Goal: Information Seeking & Learning: Learn about a topic

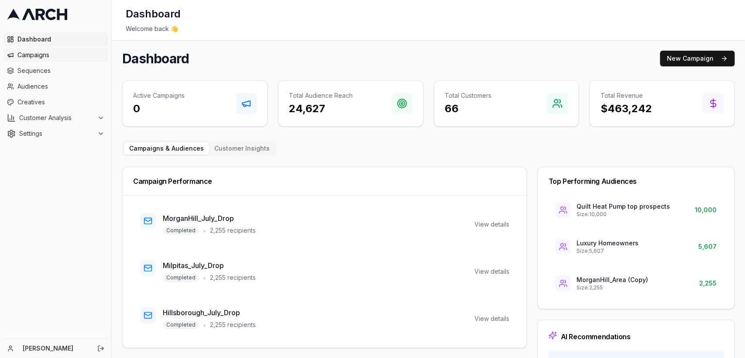
click at [31, 58] on span "Campaigns" at bounding box center [60, 55] width 87 height 9
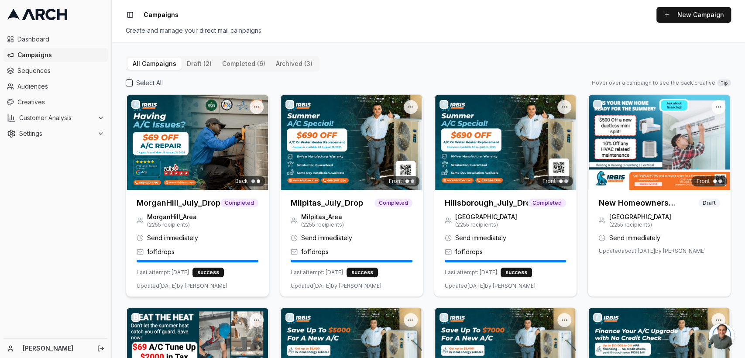
click at [178, 203] on h3 "MorganHill_July_Drop" at bounding box center [179, 203] width 84 height 12
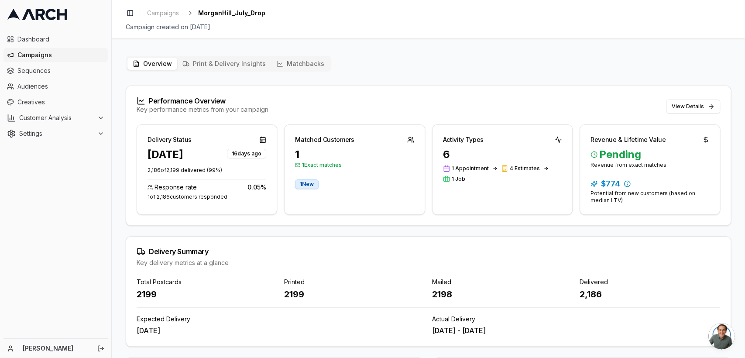
click at [289, 66] on button "Matchbacks" at bounding box center [300, 64] width 58 height 12
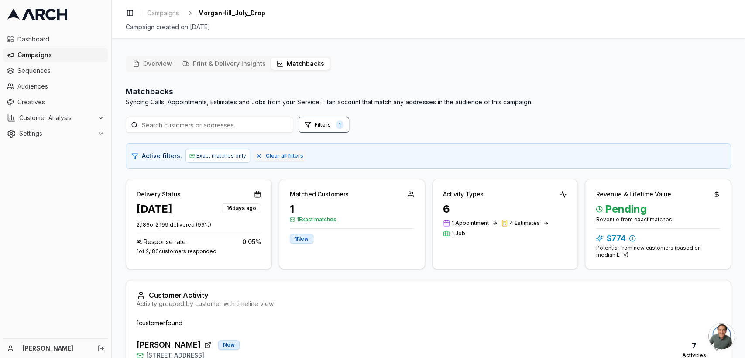
click at [158, 56] on div "Overview Print & Delivery Insights Matchbacks" at bounding box center [229, 64] width 206 height 16
click at [155, 65] on button "Overview" at bounding box center [152, 64] width 50 height 12
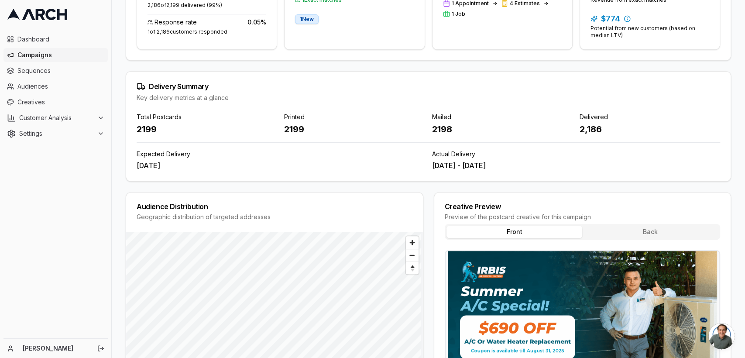
scroll to position [264, 0]
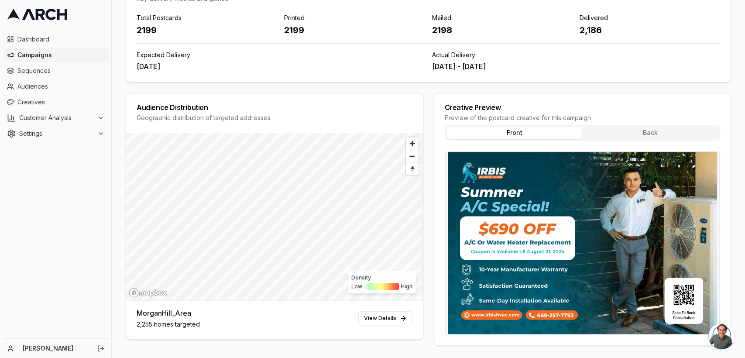
click at [246, 86] on div "Performance Overview Key performance metrics from your campaign View Details De…" at bounding box center [429, 83] width 606 height 524
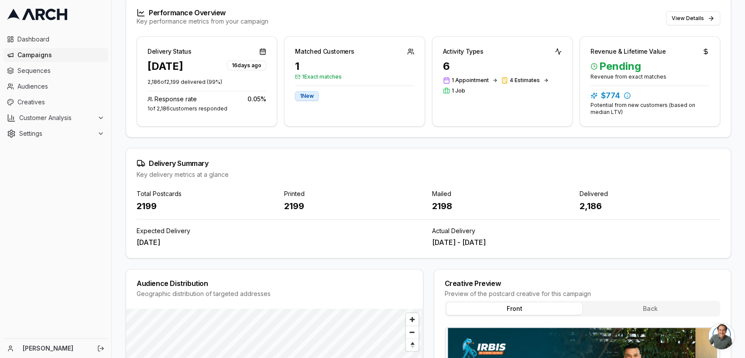
scroll to position [0, 0]
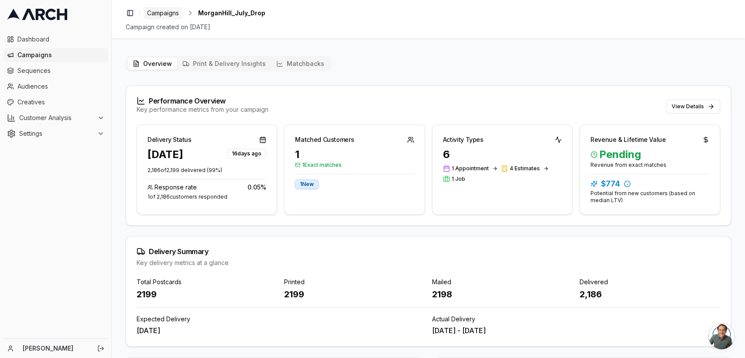
click at [158, 18] on link "Campaigns" at bounding box center [163, 13] width 39 height 12
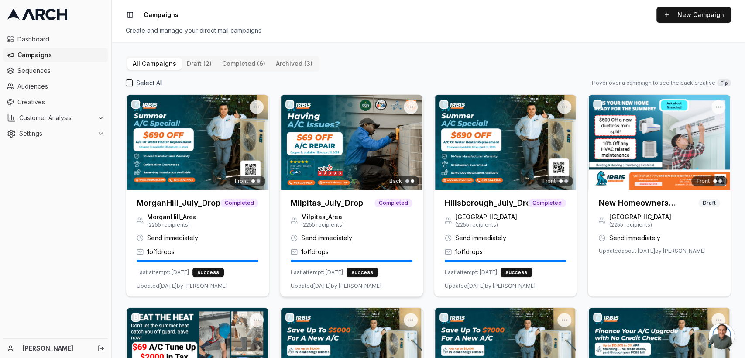
click at [325, 165] on img at bounding box center [351, 142] width 143 height 95
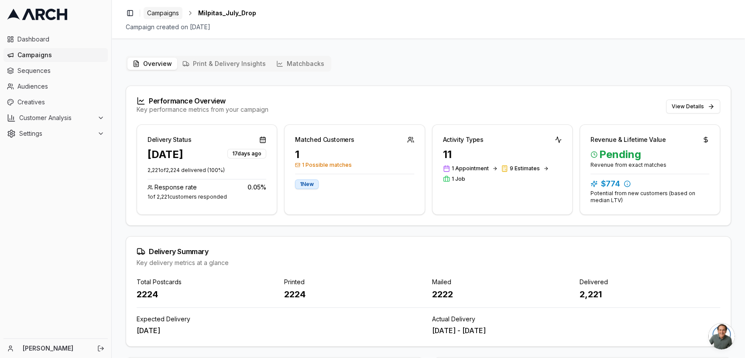
click at [161, 15] on span "Campaigns" at bounding box center [163, 13] width 32 height 9
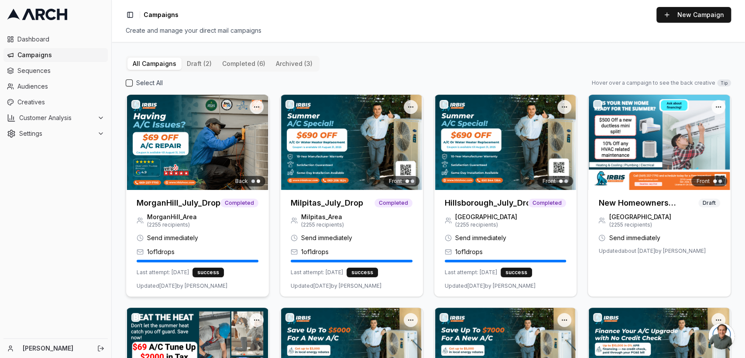
click at [173, 197] on h3 "MorganHill_July_Drop" at bounding box center [179, 203] width 84 height 12
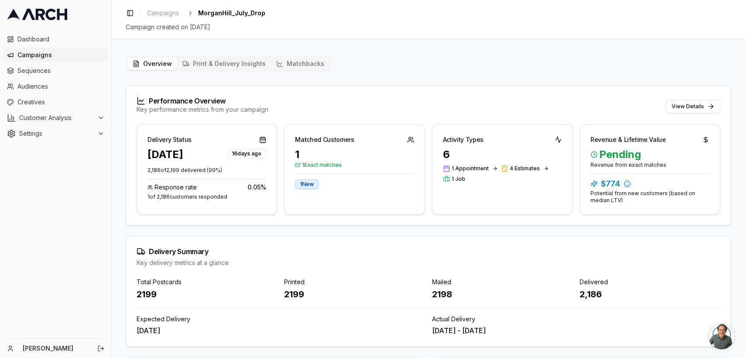
click at [295, 63] on button "Matchbacks" at bounding box center [300, 64] width 58 height 12
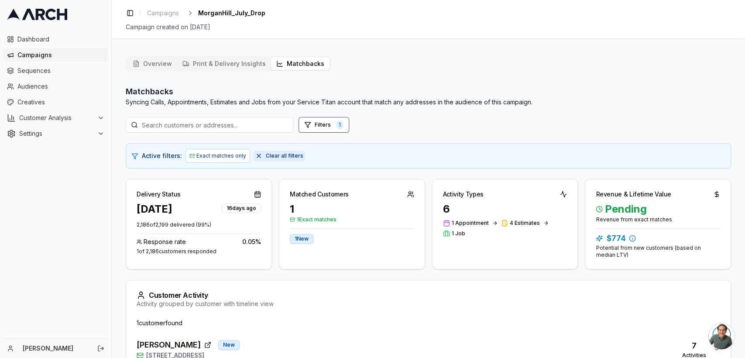
scroll to position [60, 0]
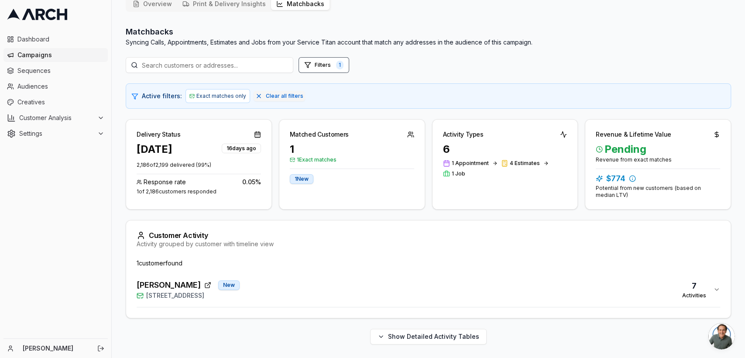
click at [192, 282] on span "[PERSON_NAME]" at bounding box center [169, 285] width 64 height 12
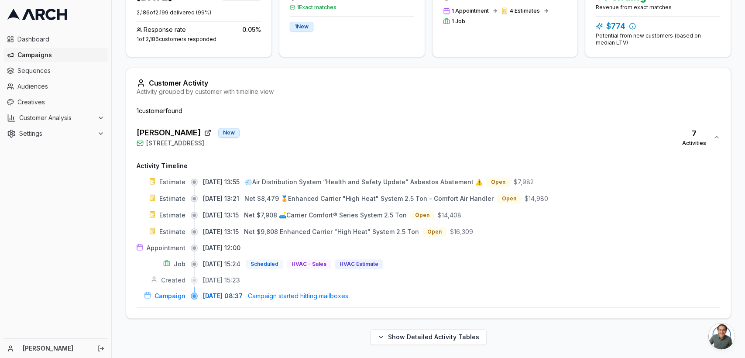
scroll to position [0, 0]
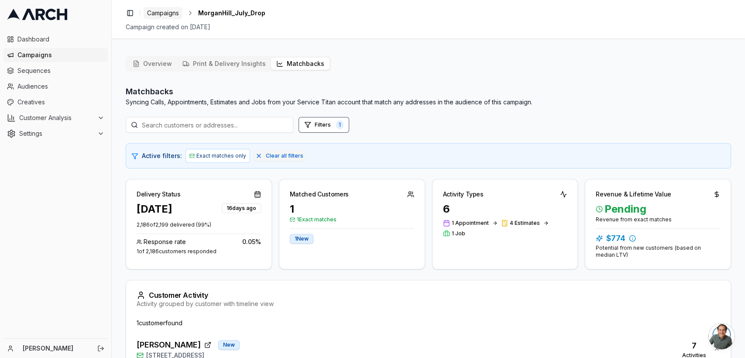
click at [165, 14] on span "Campaigns" at bounding box center [163, 13] width 32 height 9
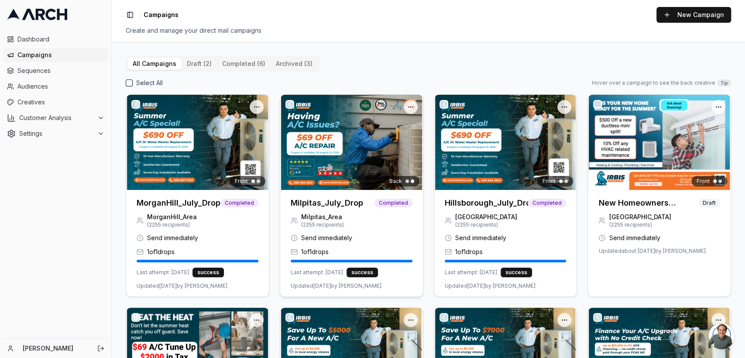
click at [324, 145] on img at bounding box center [351, 142] width 143 height 95
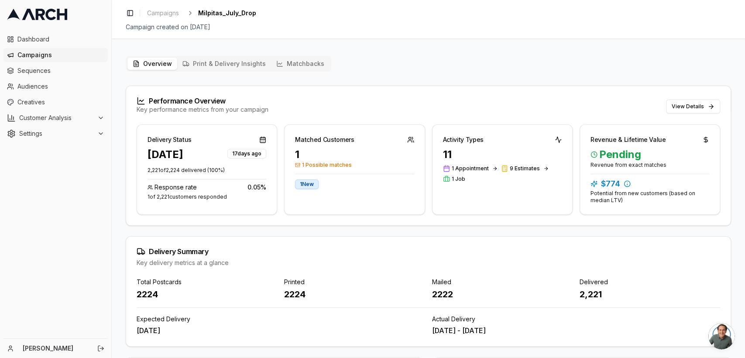
click at [295, 57] on div "Overview Print & Delivery Insights Matchbacks" at bounding box center [229, 64] width 206 height 16
click at [290, 65] on button "Matchbacks" at bounding box center [300, 64] width 58 height 12
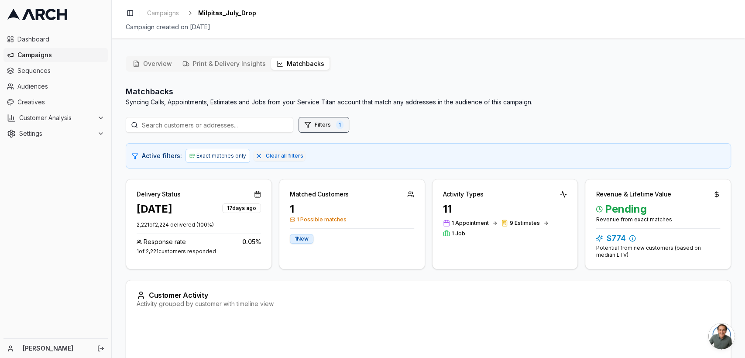
click at [319, 125] on button "Filters 1" at bounding box center [324, 125] width 51 height 16
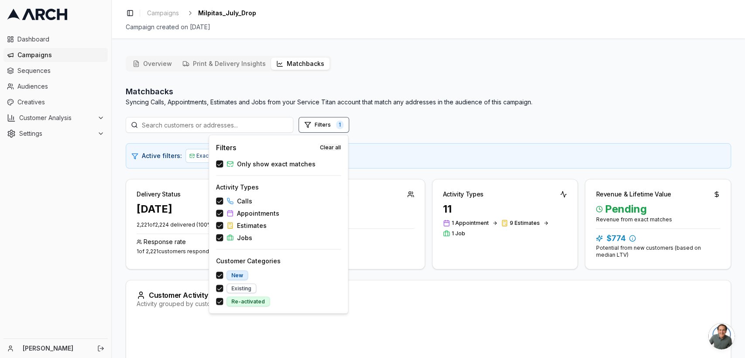
drag, startPoint x: 319, startPoint y: 125, endPoint x: 330, endPoint y: 145, distance: 23.7
click at [330, 145] on body "Dashboard Campaigns Sequences Audiences Creatives Customer Analysis Settings [P…" at bounding box center [372, 179] width 745 height 358
click at [330, 145] on button "Clear all" at bounding box center [330, 147] width 21 height 7
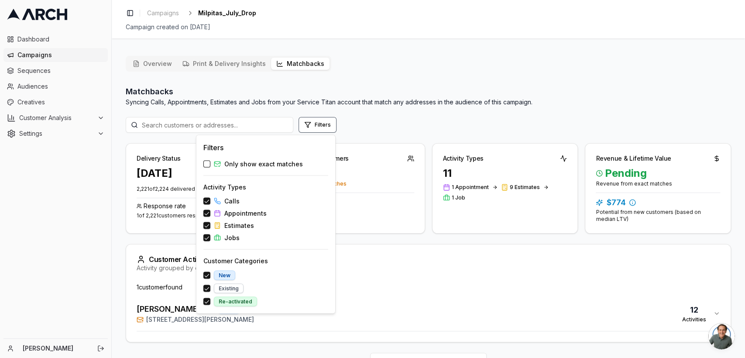
click at [444, 55] on div "Overview Print & Delivery Insights Matchbacks Matchbacks Syncing Calls, Appoint…" at bounding box center [428, 216] width 633 height 334
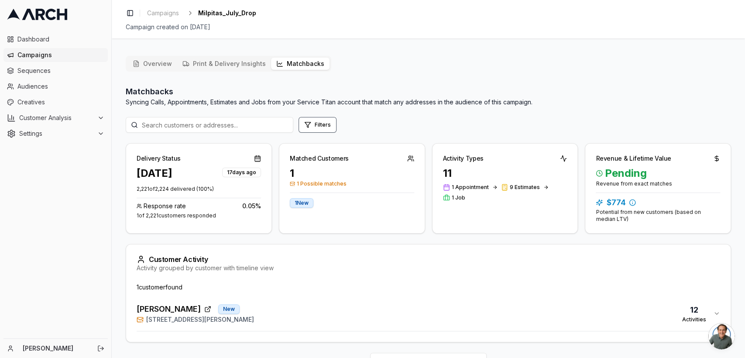
scroll to position [24, 0]
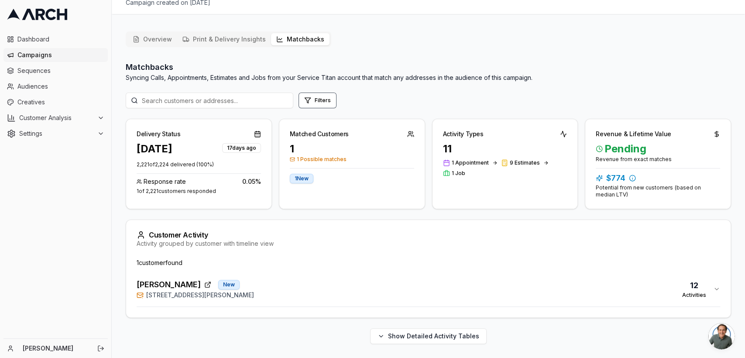
click at [149, 283] on span "[PERSON_NAME]" at bounding box center [169, 285] width 64 height 12
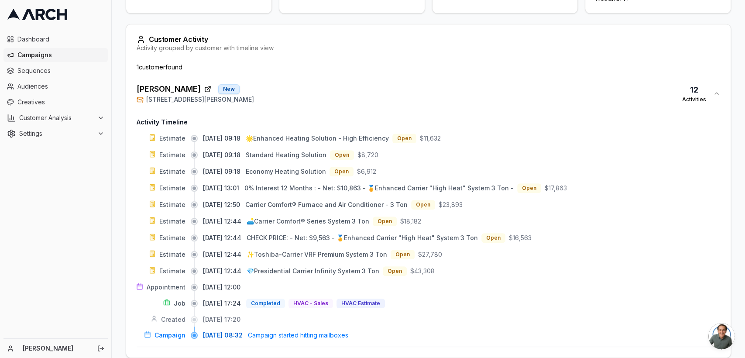
scroll to position [259, 0]
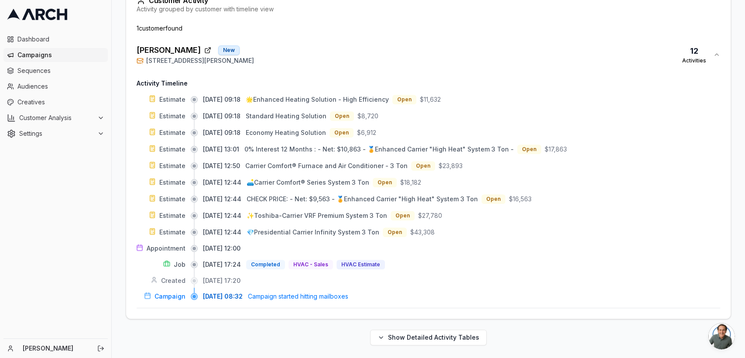
click at [145, 59] on div "[STREET_ADDRESS][PERSON_NAME]" at bounding box center [195, 60] width 117 height 9
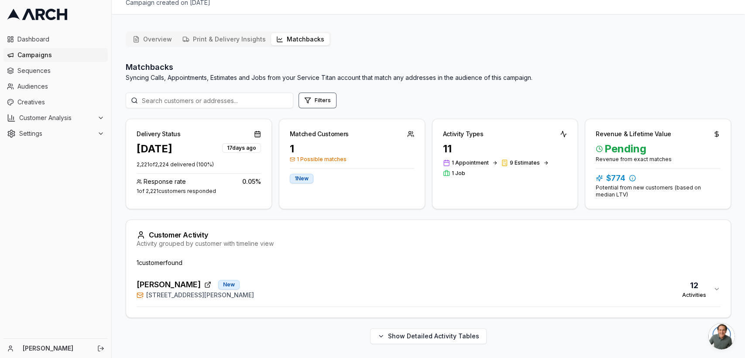
scroll to position [24, 0]
click at [294, 35] on button "Matchbacks" at bounding box center [300, 39] width 58 height 12
click at [392, 227] on div "Customer Activity Activity grouped by customer with timeline view" at bounding box center [428, 239] width 605 height 38
click at [305, 37] on button "Matchbacks" at bounding box center [300, 39] width 58 height 12
click at [150, 281] on span "[PERSON_NAME]" at bounding box center [169, 285] width 64 height 12
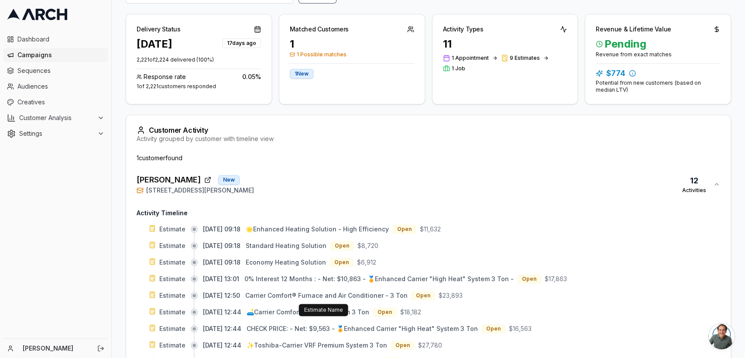
scroll to position [5, 0]
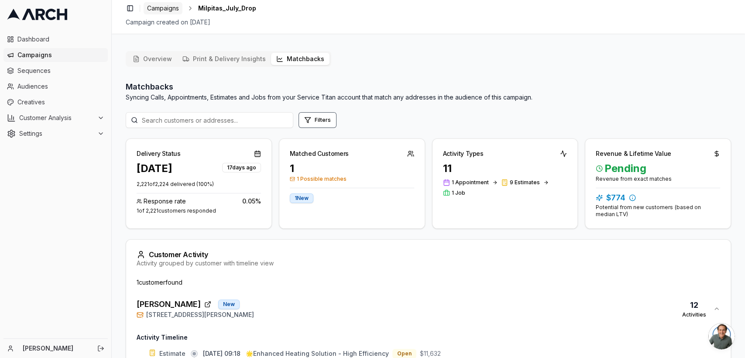
click at [162, 10] on span "Campaigns" at bounding box center [163, 8] width 32 height 9
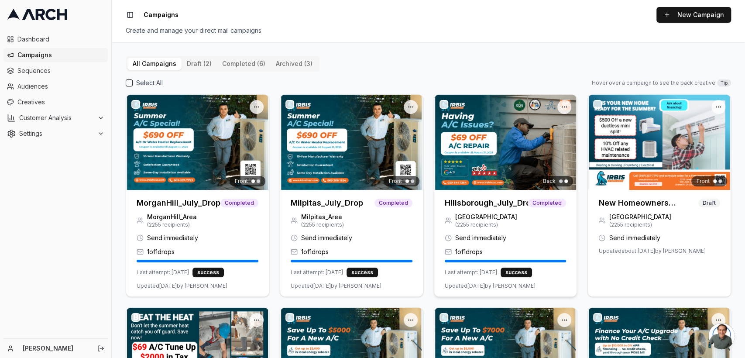
click at [473, 182] on img at bounding box center [505, 142] width 143 height 95
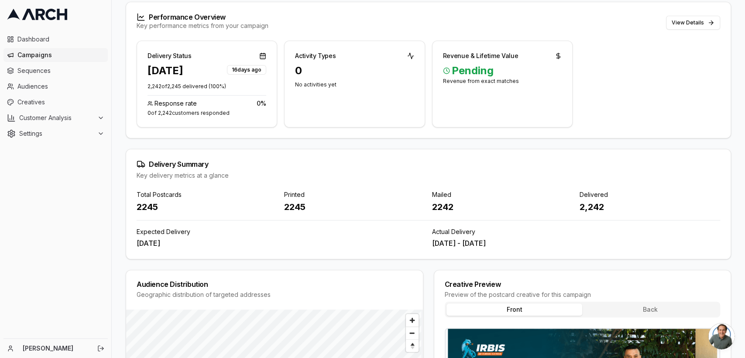
scroll to position [92, 0]
